Goal: Task Accomplishment & Management: Manage account settings

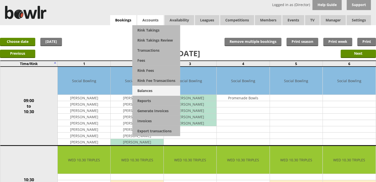
click at [144, 91] on link "Balances" at bounding box center [156, 91] width 48 height 10
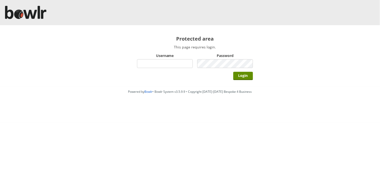
click at [155, 62] on input "Username" at bounding box center [165, 63] width 56 height 9
type input "Director"
click at [234, 72] on input "Login" at bounding box center [244, 76] width 20 height 8
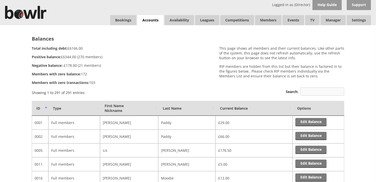
click at [325, 93] on input "Search:" at bounding box center [322, 91] width 44 height 8
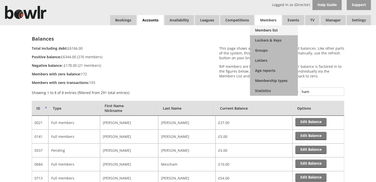
type input "ham"
click at [261, 30] on link "Members list" at bounding box center [274, 30] width 48 height 10
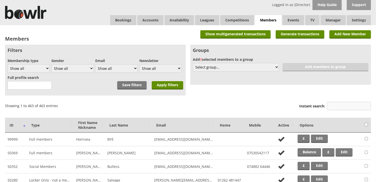
click at [331, 104] on input "Instant search:" at bounding box center [349, 106] width 44 height 8
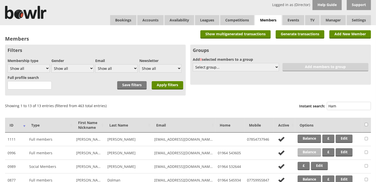
type input "Ham"
click at [307, 155] on link "Balance" at bounding box center [309, 152] width 23 height 8
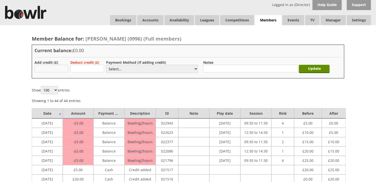
click at [50, 71] on input "text" at bounding box center [52, 69] width 34 height 8
type input "20.00"
click at [193, 70] on select "Select... Cash Card Cheque Bank Transfer Other Member Card Gift Voucher Balance" at bounding box center [152, 69] width 92 height 8
select select "2"
click at [106, 65] on select "Select... Cash Card Cheque Bank Transfer Other Member Card Gift Voucher Balance" at bounding box center [152, 69] width 92 height 8
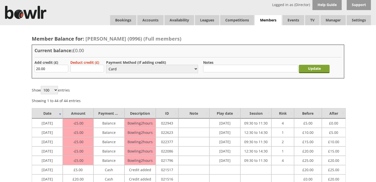
click at [310, 69] on input "Update" at bounding box center [314, 69] width 31 height 8
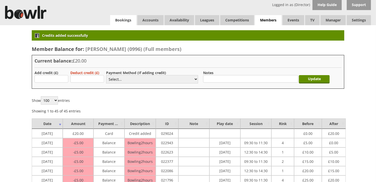
click at [119, 21] on link "Bookings" at bounding box center [123, 20] width 26 height 10
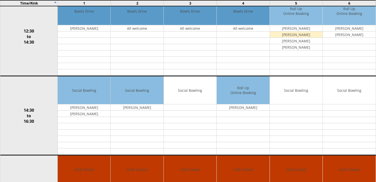
scroll to position [196, 0]
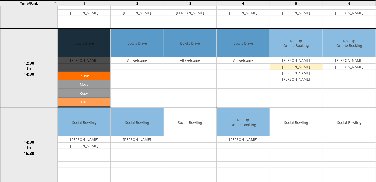
click at [88, 103] on link "Edit" at bounding box center [84, 102] width 53 height 8
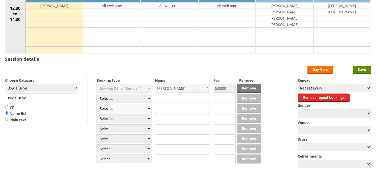
scroll to position [84, 0]
click at [148, 99] on select "Select... Club Competition (Member) Club Competition (Visitor) National (Member…" at bounding box center [124, 98] width 55 height 9
select select "1_50"
click at [97, 94] on select "Select... Club Competition (Member) Club Competition (Visitor) National (Member…" at bounding box center [124, 98] width 55 height 9
type input "5.0000"
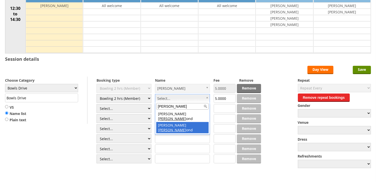
type input "Hamm"
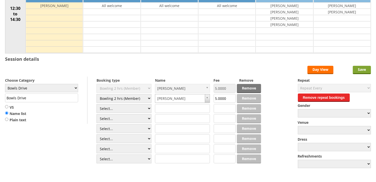
click at [361, 69] on input "Save" at bounding box center [362, 70] width 18 height 8
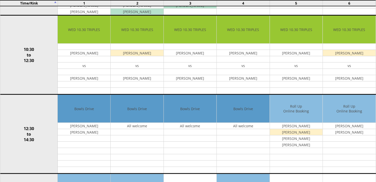
scroll to position [140, 0]
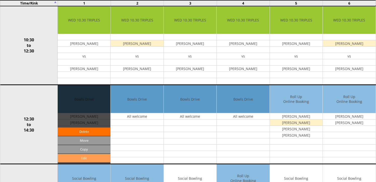
click at [84, 158] on link "Edit" at bounding box center [84, 158] width 53 height 8
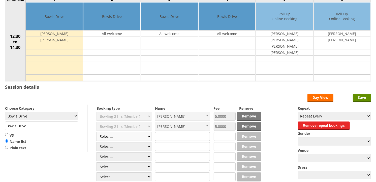
scroll to position [56, 0]
click at [148, 139] on select "Select... Club Competition (Member) Club Competition (Visitor) National (Member…" at bounding box center [124, 136] width 55 height 9
select select "1_50"
click at [97, 132] on select "Select... Club Competition (Member) Club Competition (Visitor) National (Member…" at bounding box center [124, 136] width 55 height 9
type input "5.0000"
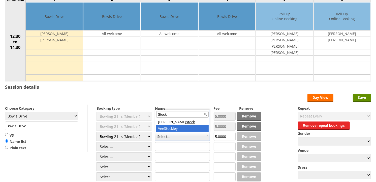
type input "Stock"
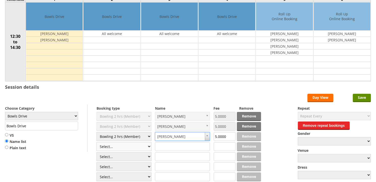
click at [150, 148] on select "Select... Club Competition (Member) Club Competition (Visitor) National (Member…" at bounding box center [124, 146] width 55 height 9
select select "1_50"
click at [97, 142] on select "Select... Club Competition (Member) Club Competition (Visitor) National (Member…" at bounding box center [124, 146] width 55 height 9
type input "5.0000"
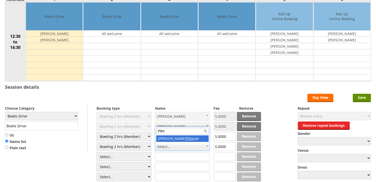
type input "Pilm"
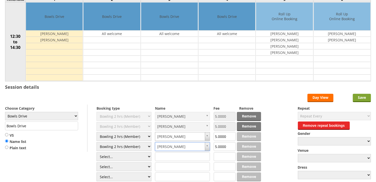
click at [358, 100] on input "Save" at bounding box center [362, 98] width 18 height 8
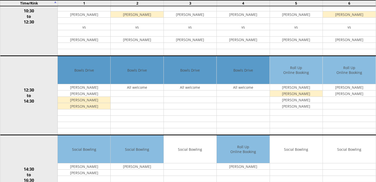
scroll to position [196, 0]
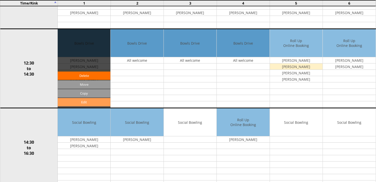
click at [83, 103] on link "Edit" at bounding box center [84, 102] width 53 height 8
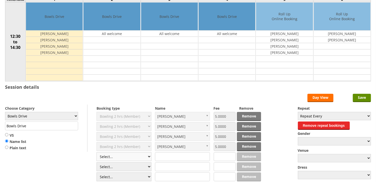
scroll to position [56, 0]
click at [148, 158] on select "Select... Club Competition (Member) Club Competition (Visitor) National (Member…" at bounding box center [124, 156] width 55 height 9
select select "1_50"
click at [97, 153] on select "Select... Club Competition (Member) Club Competition (Visitor) National (Member…" at bounding box center [124, 156] width 55 height 9
type input "5.0000"
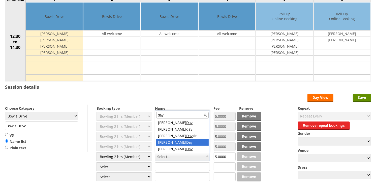
type input "day"
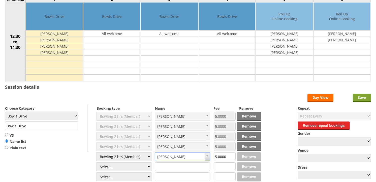
click at [366, 96] on input "Save" at bounding box center [362, 98] width 18 height 8
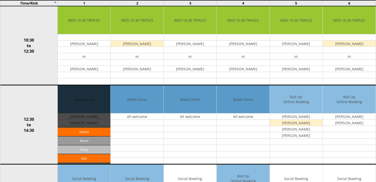
scroll to position [140, 0]
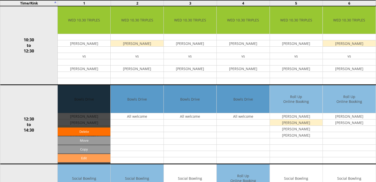
click at [87, 157] on link "Edit" at bounding box center [84, 158] width 53 height 8
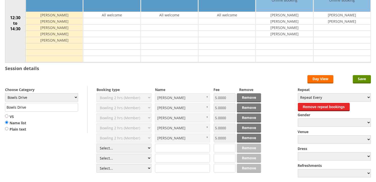
scroll to position [84, 0]
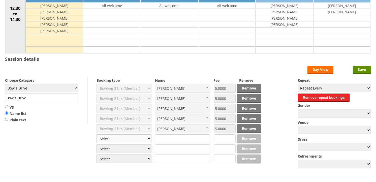
click at [150, 140] on select "Select... Club Competition (Member) Club Competition (Visitor) National (Member…" at bounding box center [124, 138] width 55 height 9
select select "1_50"
click at [97, 135] on select "Select... Club Competition (Member) Club Competition (Visitor) National (Member…" at bounding box center [124, 138] width 55 height 9
type input "5.0000"
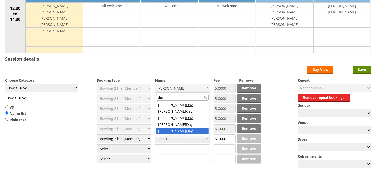
type input "day"
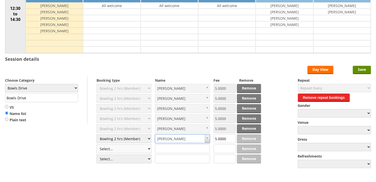
click at [149, 148] on select "Select... Club Competition (Member) Club Competition (Visitor) National (Member…" at bounding box center [124, 148] width 55 height 9
select select "1_50"
click at [97, 145] on select "Select... Club Competition (Member) Club Competition (Visitor) National (Member…" at bounding box center [124, 148] width 55 height 9
type input "5.0000"
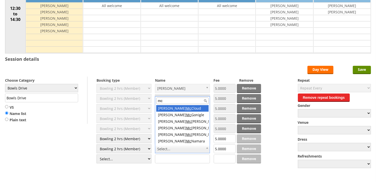
type input "m"
type input "M"
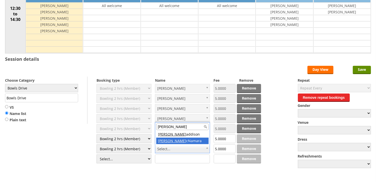
type input "Michael M"
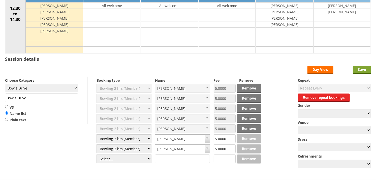
click at [360, 71] on input "Save" at bounding box center [362, 70] width 18 height 8
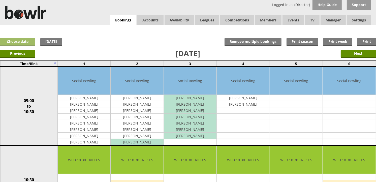
click at [24, 44] on link "Choose date" at bounding box center [17, 42] width 35 height 8
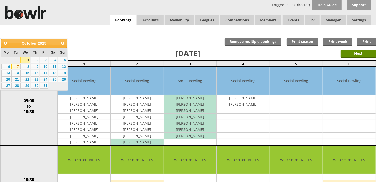
click at [18, 66] on link "7" at bounding box center [15, 67] width 9 height 6
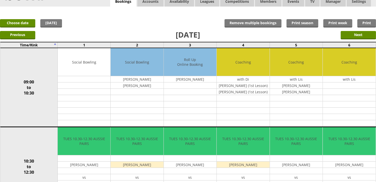
scroll to position [28, 0]
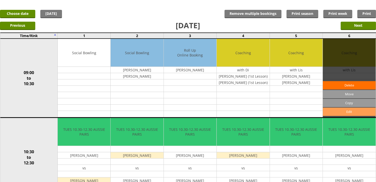
click at [354, 114] on link "Edit" at bounding box center [349, 112] width 53 height 8
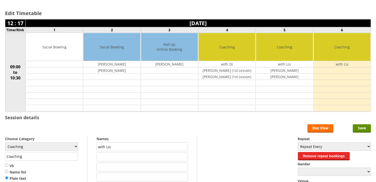
scroll to position [28, 0]
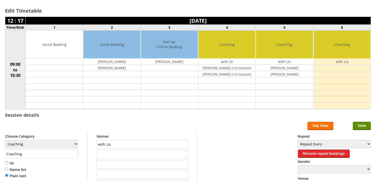
click at [356, 66] on td at bounding box center [342, 68] width 57 height 6
click at [149, 157] on input "text" at bounding box center [143, 154] width 92 height 9
type input "[PERSON_NAME]"
click at [365, 127] on input "Save" at bounding box center [362, 126] width 18 height 8
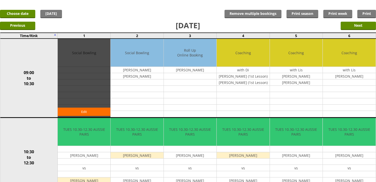
scroll to position [28, 0]
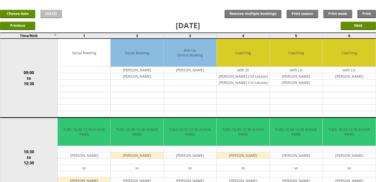
click at [48, 15] on link "[DATE]" at bounding box center [51, 14] width 22 height 8
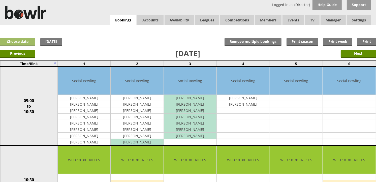
click at [31, 43] on link "Choose date" at bounding box center [17, 42] width 35 height 8
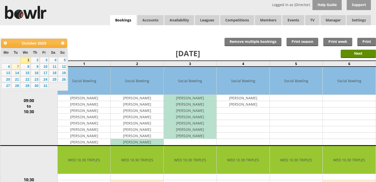
click at [17, 68] on link "7" at bounding box center [15, 67] width 9 height 6
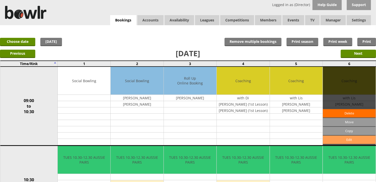
click at [341, 139] on link "Edit" at bounding box center [349, 140] width 53 height 8
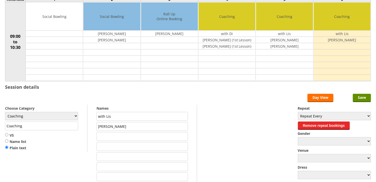
scroll to position [56, 0]
click at [128, 139] on input "text" at bounding box center [143, 136] width 92 height 9
type input "Diane Ford"
click at [125, 147] on input "text" at bounding box center [143, 146] width 92 height 9
type input "Chris Ford"
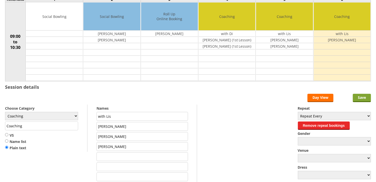
click at [364, 100] on input "Save" at bounding box center [362, 98] width 18 height 8
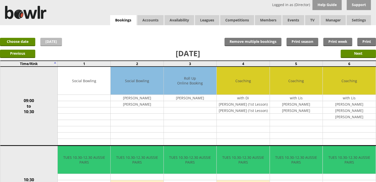
click at [47, 42] on link "[DATE]" at bounding box center [51, 42] width 22 height 8
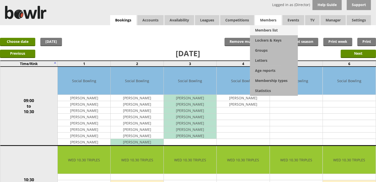
click at [269, 26] on link "Members list" at bounding box center [274, 30] width 48 height 10
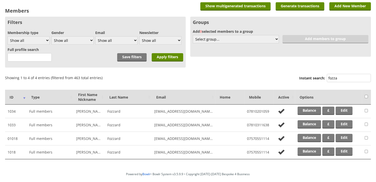
scroll to position [28, 0]
type input "fozza"
click at [342, 121] on link "Edit" at bounding box center [344, 124] width 17 height 8
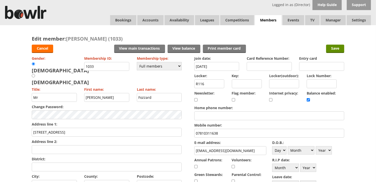
click at [218, 149] on input "fozzardsusan@gmail.com" at bounding box center [230, 150] width 72 height 9
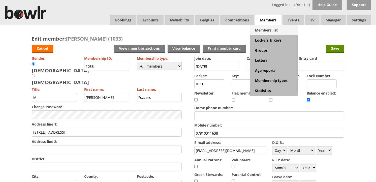
click at [274, 27] on link "Members list" at bounding box center [274, 30] width 48 height 10
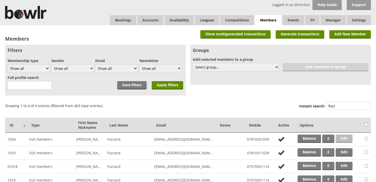
type input "fozz"
click at [342, 136] on link "Edit" at bounding box center [344, 139] width 17 height 8
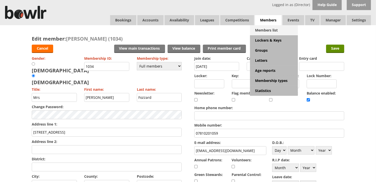
click at [275, 26] on link "Members list" at bounding box center [274, 30] width 48 height 10
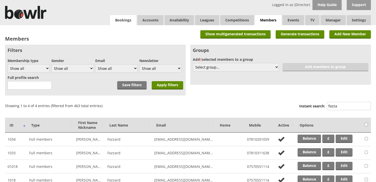
type input "fozza"
click at [133, 22] on link "Bookings" at bounding box center [123, 20] width 26 height 10
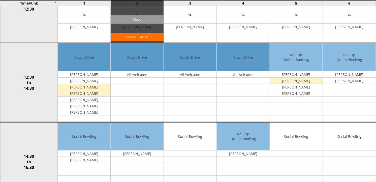
scroll to position [196, 0]
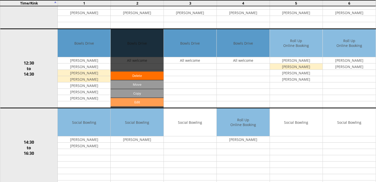
click at [141, 102] on link "Edit" at bounding box center [137, 102] width 53 height 8
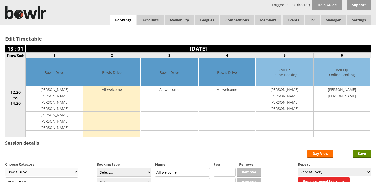
click at [55, 168] on select "Club Closed Singles League Triples League Pairs League Friendly Social Bowling …" at bounding box center [41, 172] width 73 height 8
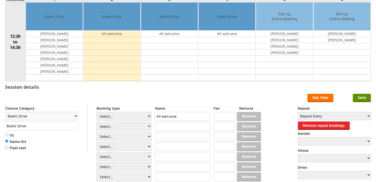
click at [56, 118] on select "Club Closed Singles League Triples League Pairs League Friendly Social Bowling …" at bounding box center [41, 116] width 73 height 8
select select "132"
click at [5, 112] on select "Club Closed Singles League Triples League Pairs League Friendly Social Bowling …" at bounding box center [41, 116] width 73 height 8
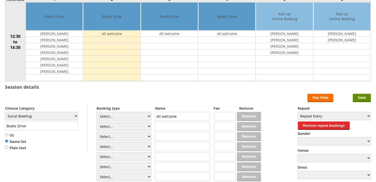
type input "Social Bowling"
click at [138, 114] on select "Select... Club Competition (Member) Club Competition (Visitor) National (Member…" at bounding box center [124, 116] width 55 height 9
select select "1_50"
click at [97, 112] on select "Select... Club Competition (Member) Club Competition (Visitor) National (Member…" at bounding box center [124, 116] width 55 height 9
type input "5.0000"
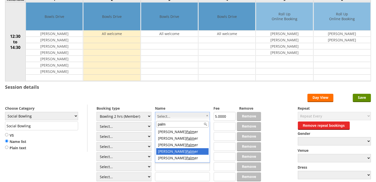
type input "palm"
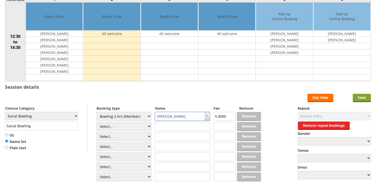
click at [367, 102] on input "Save" at bounding box center [362, 98] width 18 height 8
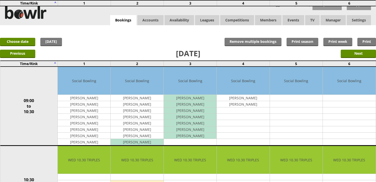
scroll to position [224, 0]
